Goal: Task Accomplishment & Management: Manage account settings

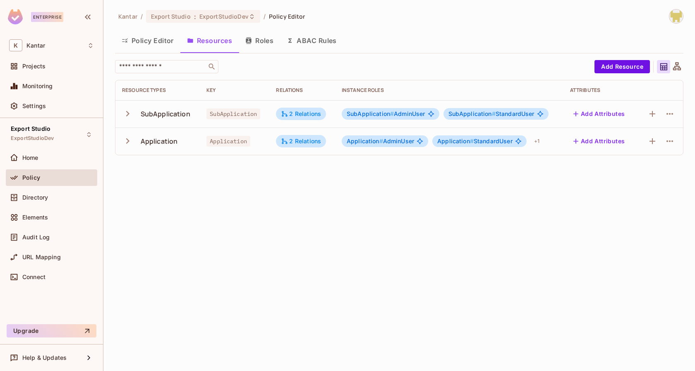
click at [128, 143] on icon "button" at bounding box center [127, 140] width 11 height 11
click at [539, 140] on div "+ 1" at bounding box center [537, 140] width 12 height 13
click at [473, 170] on div at bounding box center [347, 185] width 695 height 371
click at [78, 141] on div "Export Studio ExportStudioDev" at bounding box center [51, 134] width 91 height 23
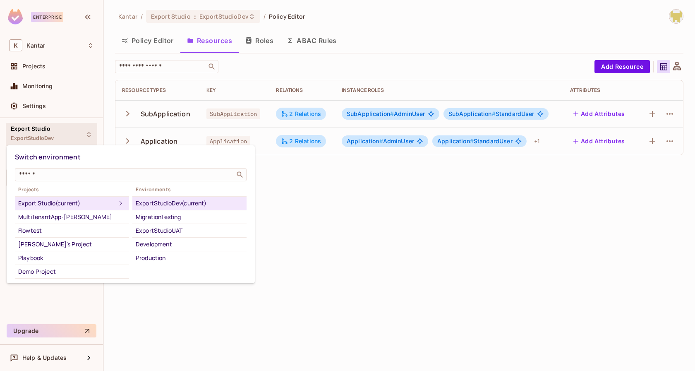
click at [292, 237] on div at bounding box center [347, 185] width 695 height 371
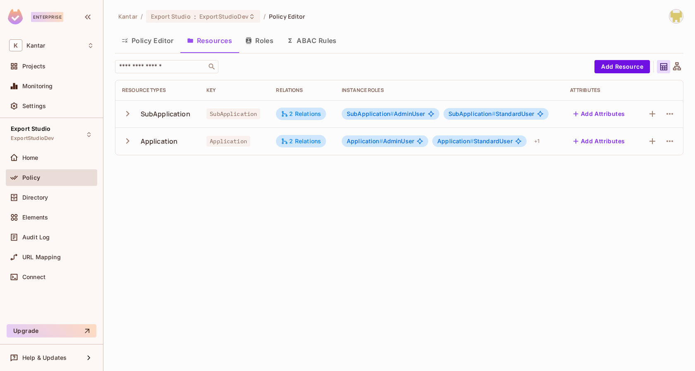
click at [295, 212] on div "Kantar / Export Studio : ExportStudioDev / Policy Editor Policy Editor Resource…" at bounding box center [399, 185] width 592 height 371
click at [264, 45] on button "Roles" at bounding box center [259, 40] width 41 height 21
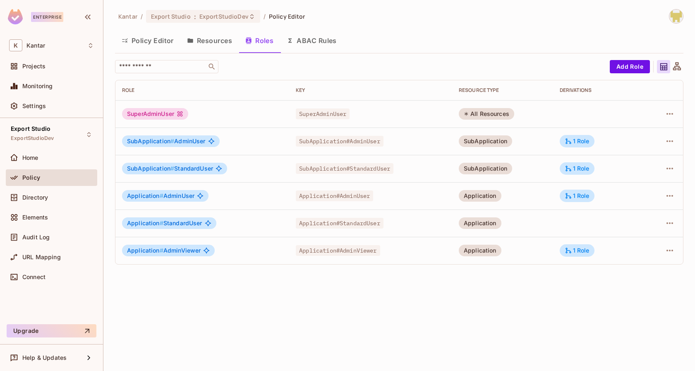
click at [207, 43] on button "Resources" at bounding box center [209, 40] width 58 height 21
